Goal: Information Seeking & Learning: Learn about a topic

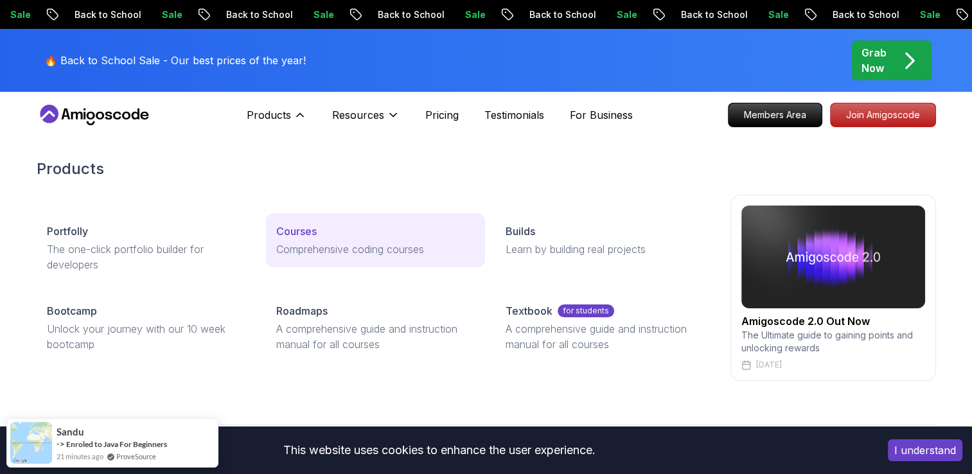
click at [332, 228] on div "Courses" at bounding box center [375, 231] width 199 height 15
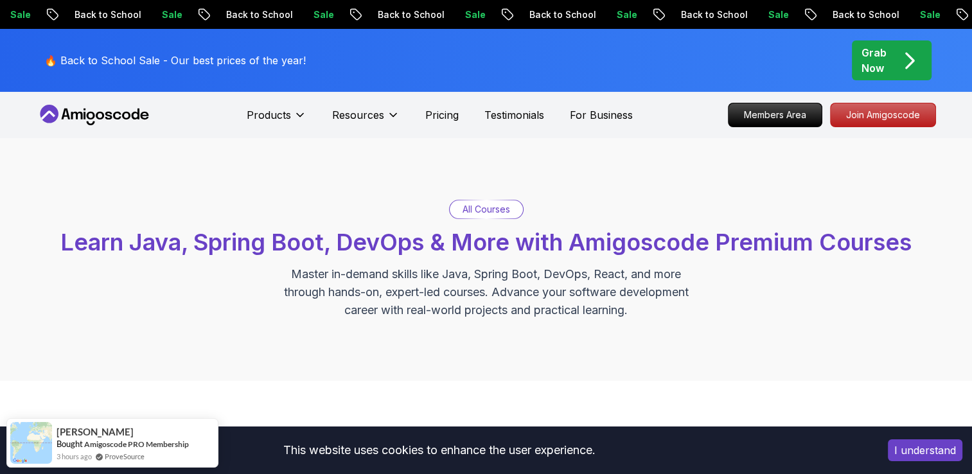
click at [498, 208] on p "All Courses" at bounding box center [487, 209] width 48 height 13
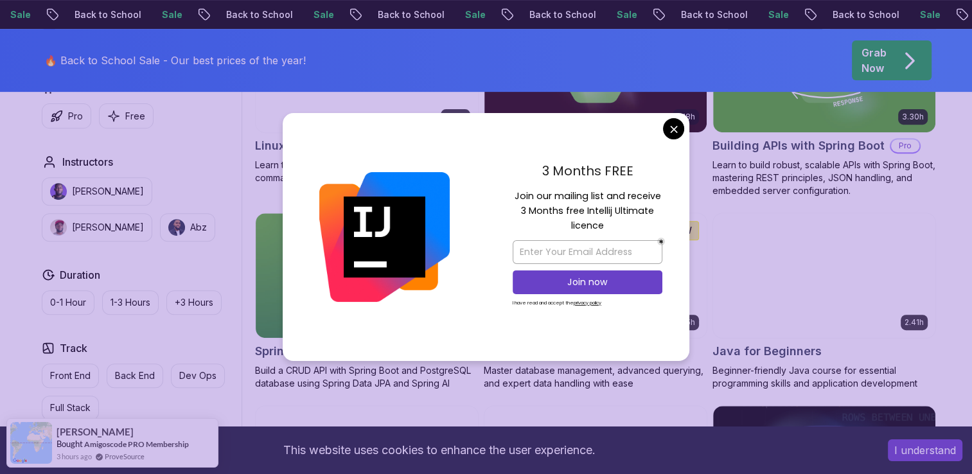
scroll to position [493, 0]
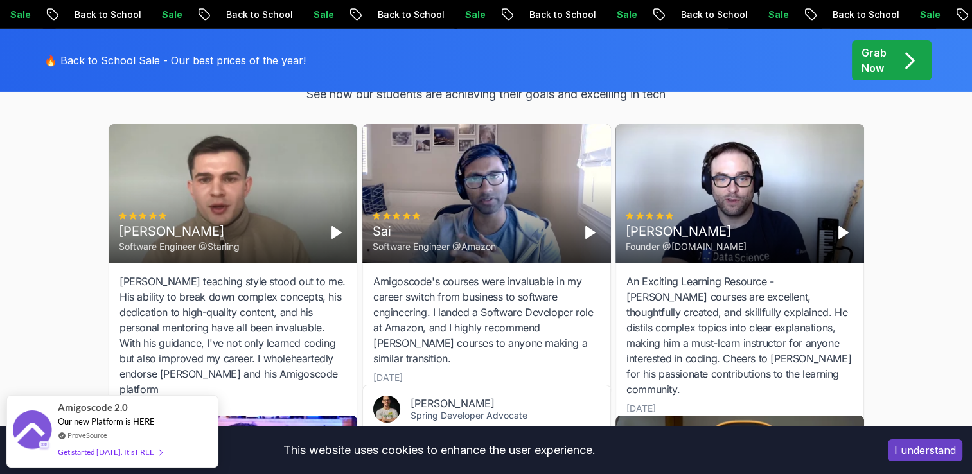
scroll to position [4466, 0]
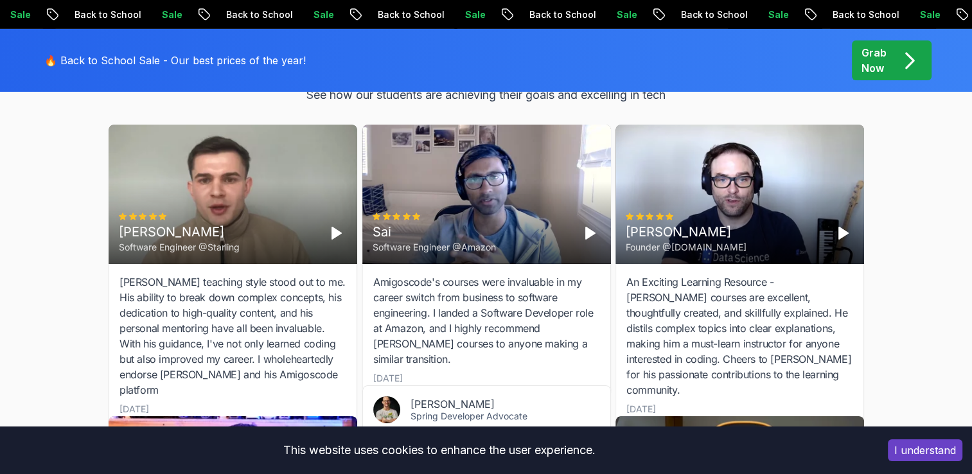
click at [586, 227] on polygon "Play" at bounding box center [589, 233] width 9 height 12
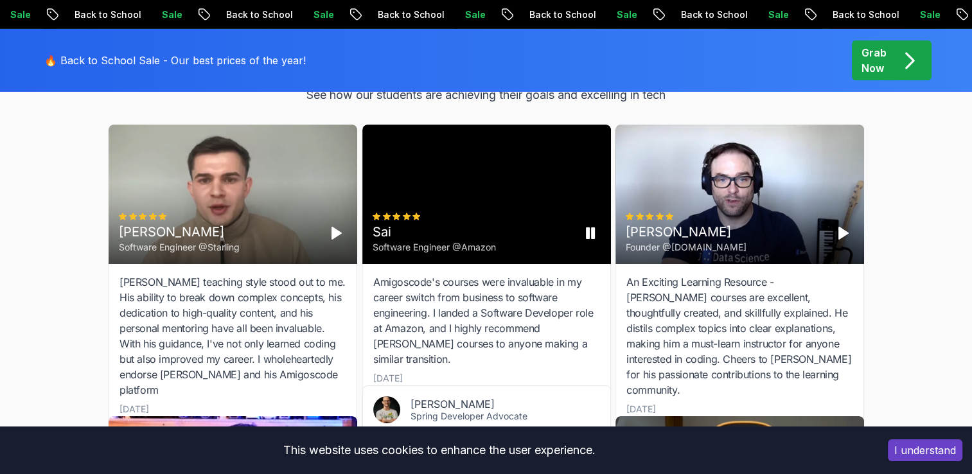
click at [591, 228] on rect "Pause" at bounding box center [592, 233] width 3 height 10
click at [591, 227] on polygon "Play" at bounding box center [589, 233] width 9 height 12
click at [591, 228] on rect "Pause" at bounding box center [592, 233] width 3 height 10
click at [591, 220] on video at bounding box center [486, 194] width 249 height 139
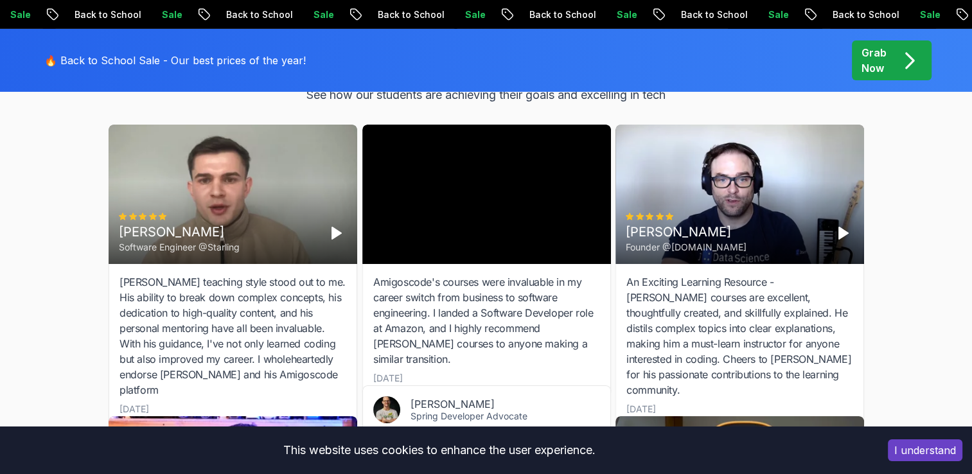
click at [591, 220] on video at bounding box center [486, 194] width 249 height 139
click at [573, 208] on video at bounding box center [486, 194] width 249 height 139
click at [573, 213] on div "Sai Software Engineer @Amazon" at bounding box center [487, 233] width 228 height 41
click at [588, 219] on video at bounding box center [486, 194] width 249 height 139
click at [588, 219] on div "Sai Software Engineer @Amazon" at bounding box center [486, 194] width 249 height 139
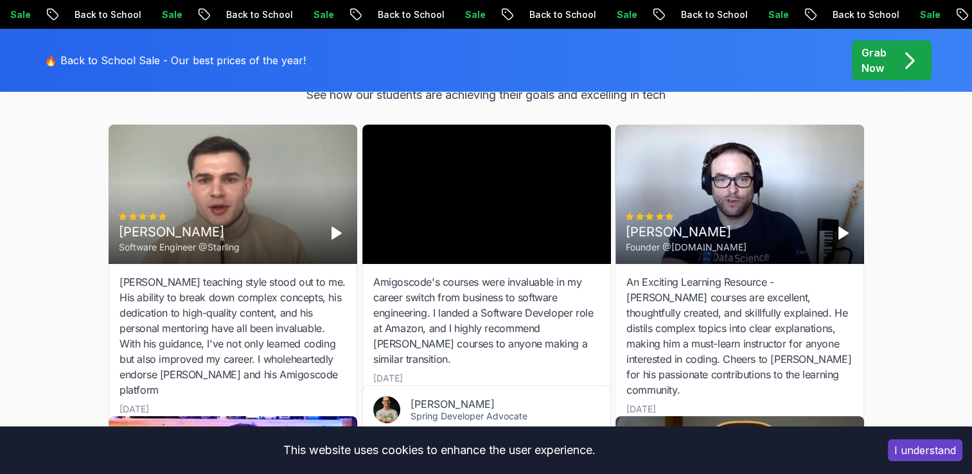
click at [588, 215] on video at bounding box center [486, 194] width 249 height 139
click at [218, 199] on div "Cristian Software Engineer @[PERSON_NAME]" at bounding box center [233, 194] width 249 height 139
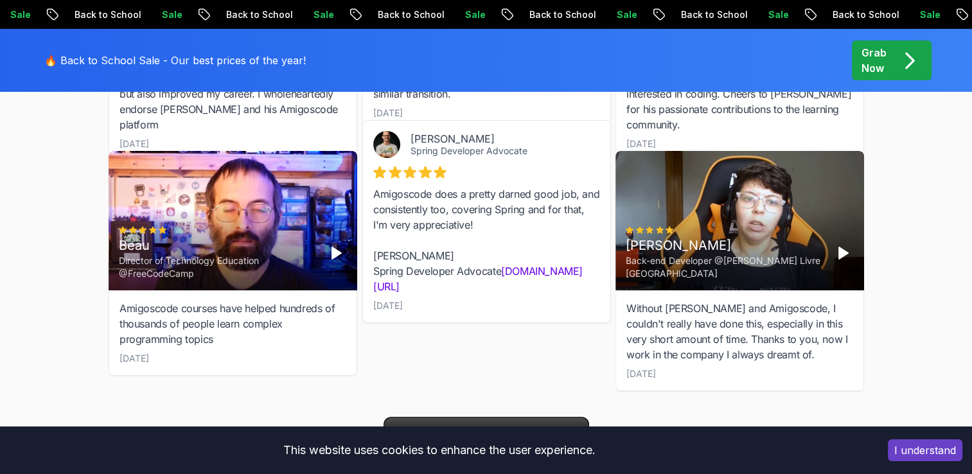
scroll to position [4769, 0]
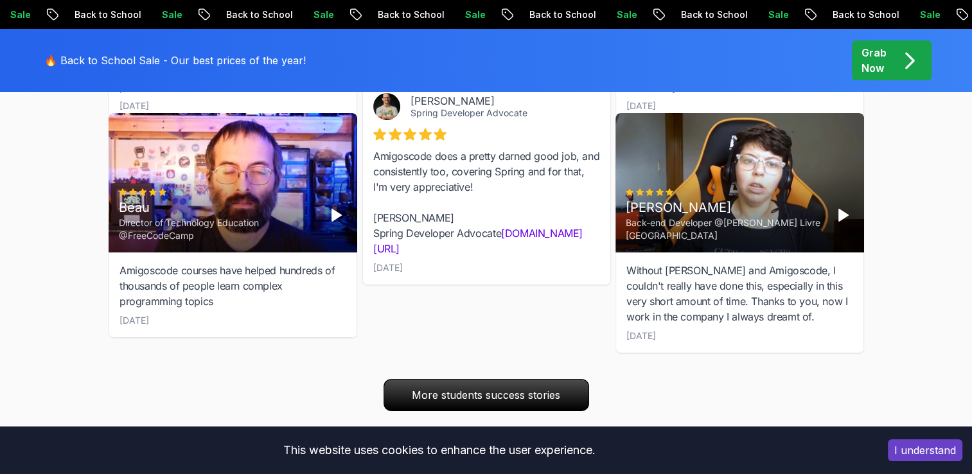
click at [278, 188] on div at bounding box center [217, 192] width 197 height 8
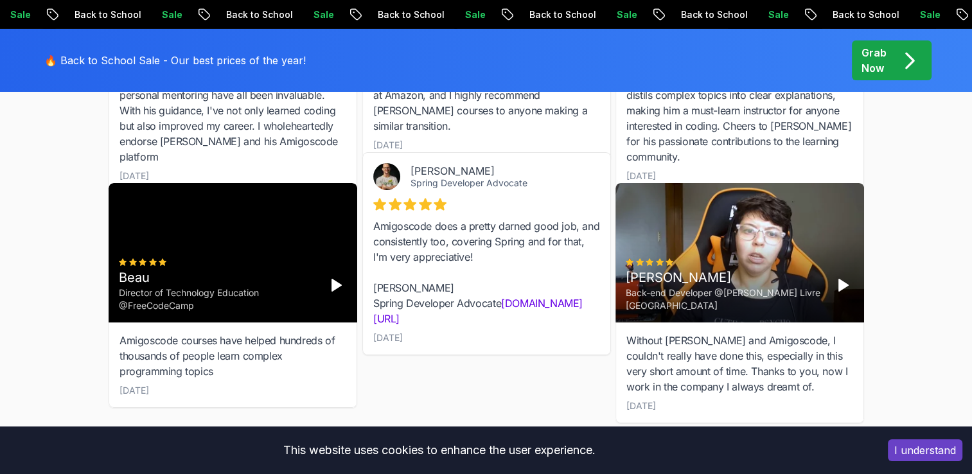
scroll to position [4702, 0]
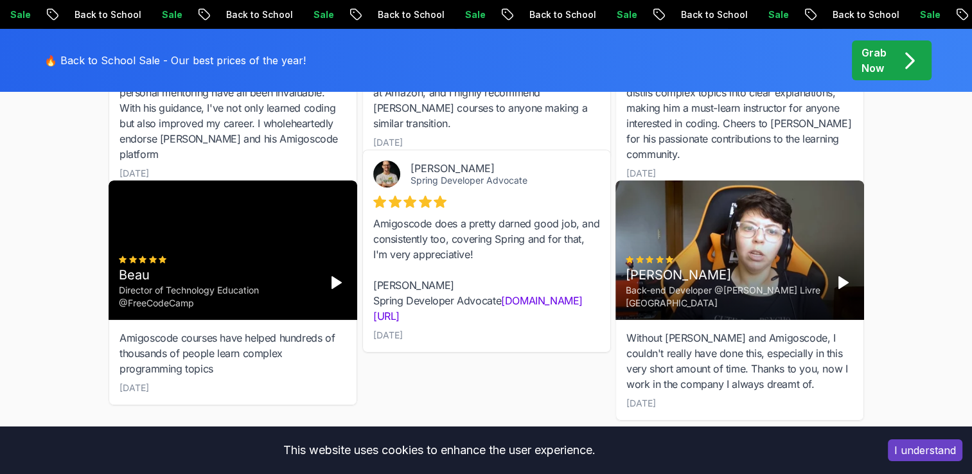
click at [848, 275] on icon "Play" at bounding box center [842, 282] width 15 height 15
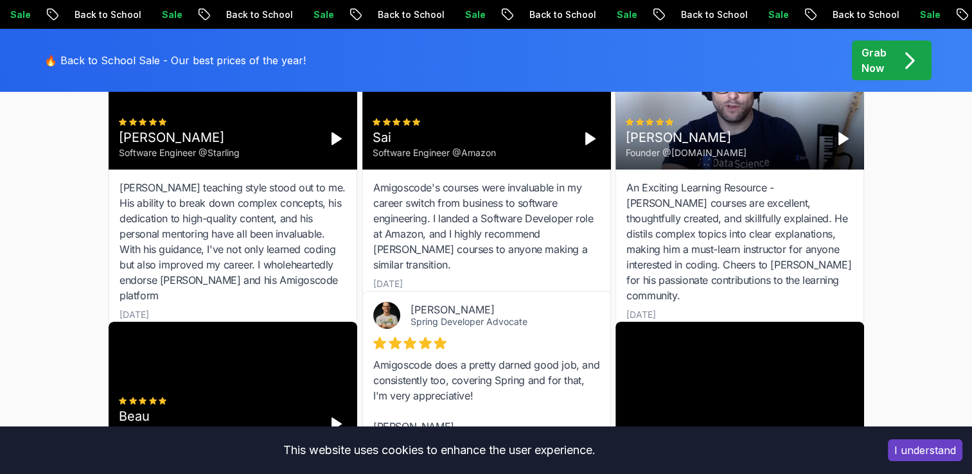
scroll to position [4503, 0]
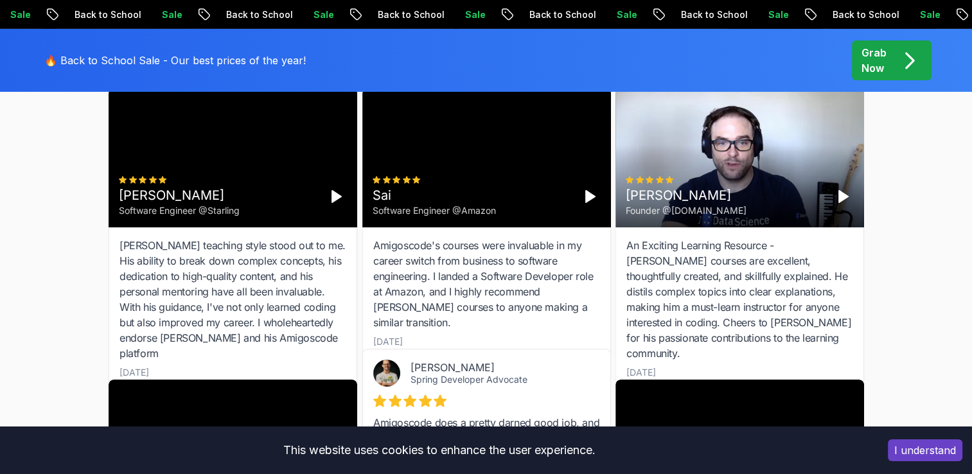
click at [812, 176] on div "[PERSON_NAME] Founder @[DOMAIN_NAME]" at bounding box center [740, 196] width 228 height 41
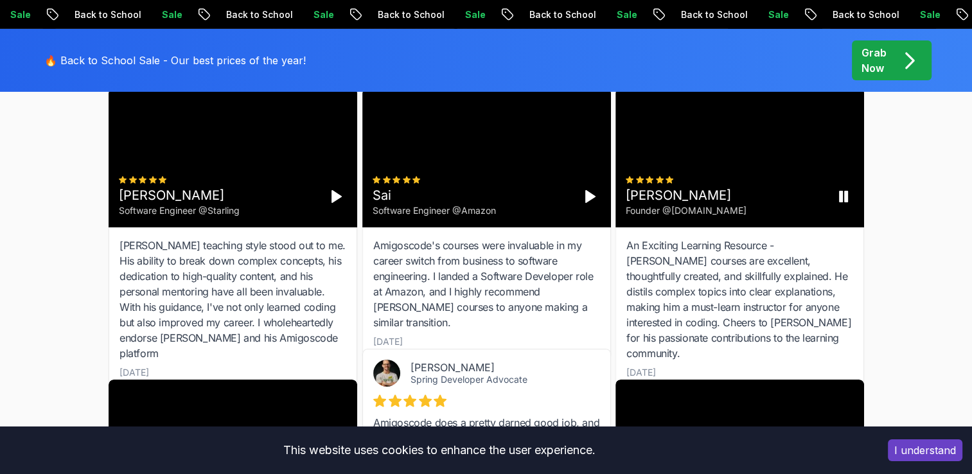
scroll to position [4449, 0]
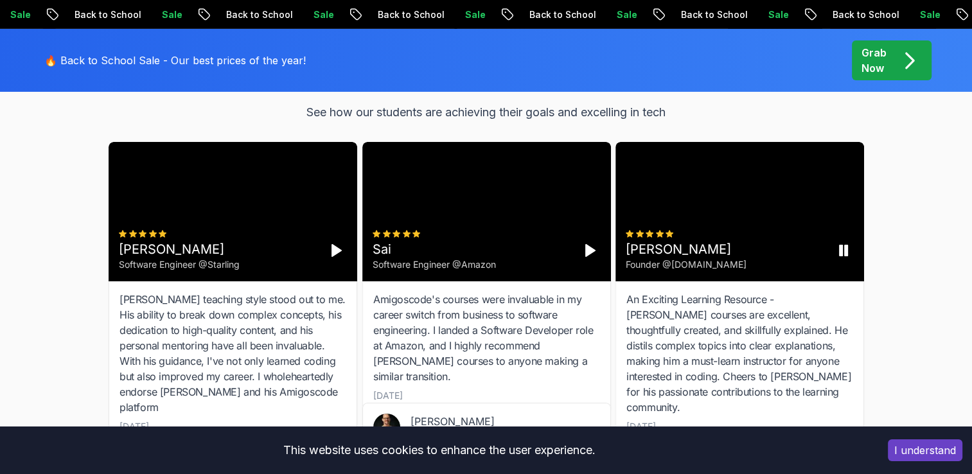
click at [787, 158] on div "[PERSON_NAME] Founder @[DOMAIN_NAME]" at bounding box center [740, 211] width 249 height 139
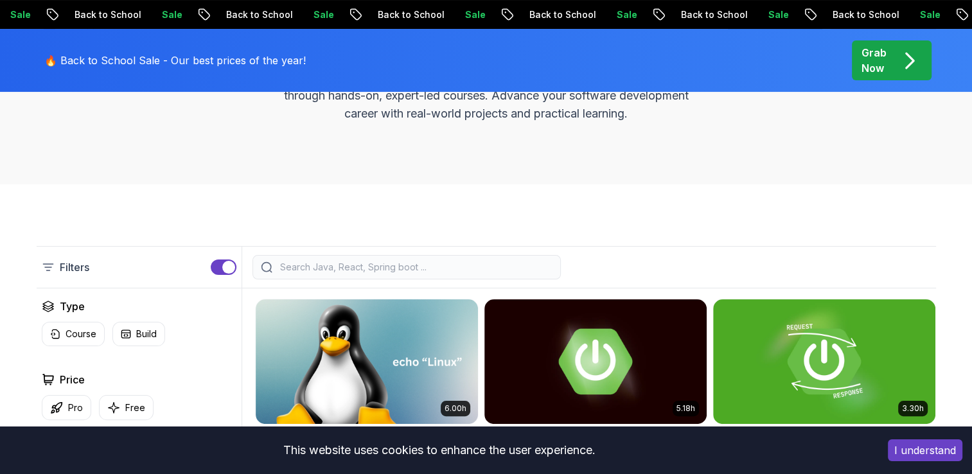
scroll to position [184, 0]
